Goal: Task Accomplishment & Management: Manage account settings

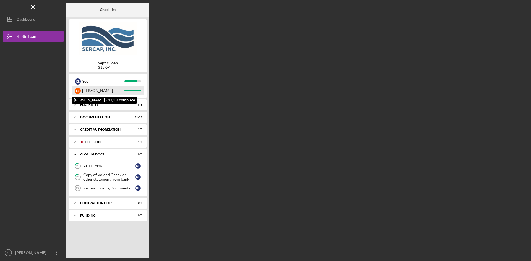
click at [85, 89] on div "Linda" at bounding box center [103, 90] width 42 height 9
click at [76, 89] on div "L L" at bounding box center [78, 91] width 6 height 6
